Goal: Leave review/rating

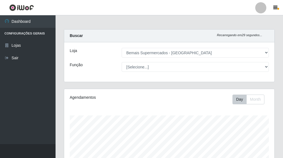
select select "249"
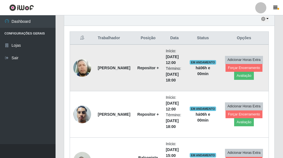
scroll to position [195, 0]
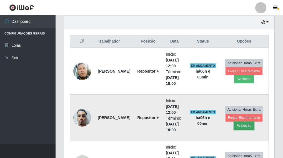
click at [250, 127] on button "Avaliação" at bounding box center [244, 125] width 20 height 8
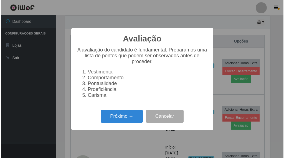
scroll to position [115, 207]
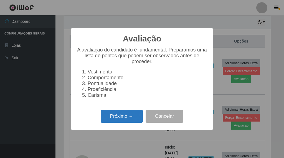
click at [125, 117] on button "Próximo →" at bounding box center [122, 116] width 42 height 13
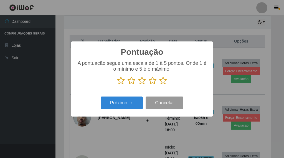
scroll to position [277405, 277313]
click at [163, 84] on icon at bounding box center [163, 80] width 8 height 8
click at [159, 85] on input "radio" at bounding box center [159, 85] width 0 height 0
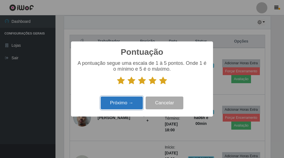
click at [131, 108] on button "Próximo →" at bounding box center [122, 102] width 42 height 13
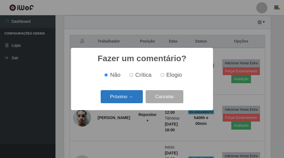
click at [133, 102] on button "Próximo →" at bounding box center [122, 96] width 42 height 13
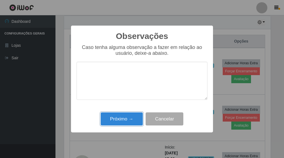
drag, startPoint x: 133, startPoint y: 102, endPoint x: 136, endPoint y: 118, distance: 15.5
click at [128, 118] on button "Próximo →" at bounding box center [122, 118] width 42 height 13
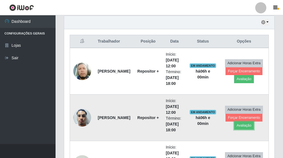
scroll to position [115, 210]
click at [232, 118] on button "Forçar Encerramento" at bounding box center [243, 118] width 37 height 8
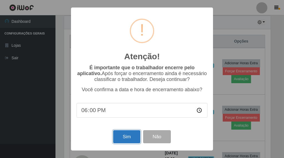
click at [122, 135] on button "Sim" at bounding box center [126, 136] width 27 height 13
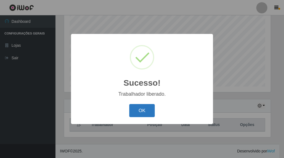
click at [146, 105] on button "OK" at bounding box center [142, 110] width 26 height 13
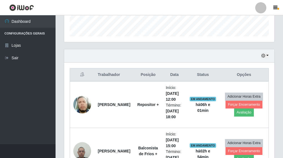
scroll to position [168, 0]
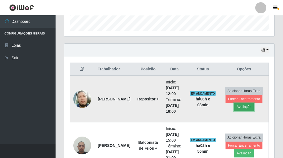
click at [243, 108] on button "Avaliação" at bounding box center [244, 107] width 20 height 8
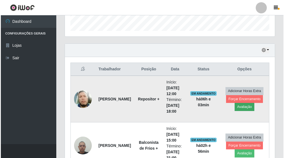
scroll to position [115, 207]
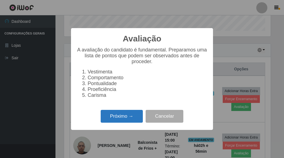
click at [127, 117] on button "Próximo →" at bounding box center [122, 116] width 42 height 13
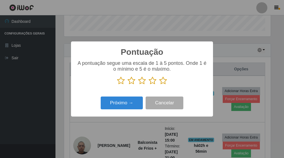
click at [163, 81] on icon at bounding box center [163, 80] width 8 height 8
click at [159, 85] on input "radio" at bounding box center [159, 85] width 0 height 0
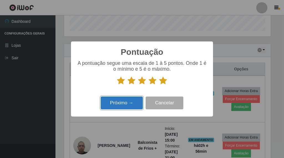
drag, startPoint x: 134, startPoint y: 102, endPoint x: 134, endPoint y: 99, distance: 3.3
click at [134, 99] on button "Próximo →" at bounding box center [122, 102] width 42 height 13
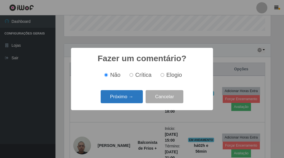
click at [136, 92] on div "Próximo → Cancelar" at bounding box center [142, 97] width 131 height 16
click at [131, 98] on button "Próximo →" at bounding box center [122, 96] width 42 height 13
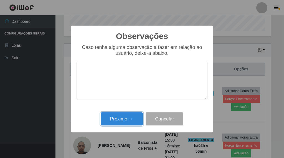
drag, startPoint x: 129, startPoint y: 117, endPoint x: 158, endPoint y: 114, distance: 29.7
click at [130, 117] on button "Próximo →" at bounding box center [122, 118] width 42 height 13
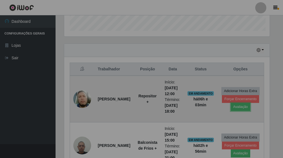
scroll to position [115, 210]
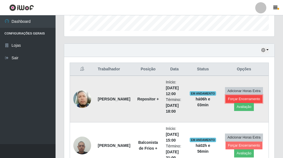
click at [229, 101] on button "Forçar Encerramento" at bounding box center [243, 99] width 37 height 8
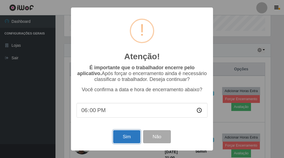
click at [126, 139] on button "Sim" at bounding box center [126, 136] width 27 height 13
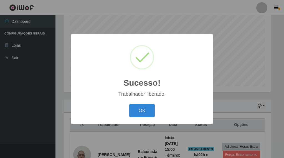
click at [129, 104] on button "OK" at bounding box center [142, 110] width 26 height 13
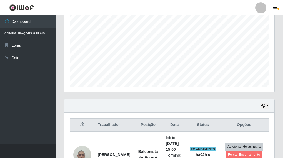
scroll to position [115, 210]
